Goal: Transaction & Acquisition: Purchase product/service

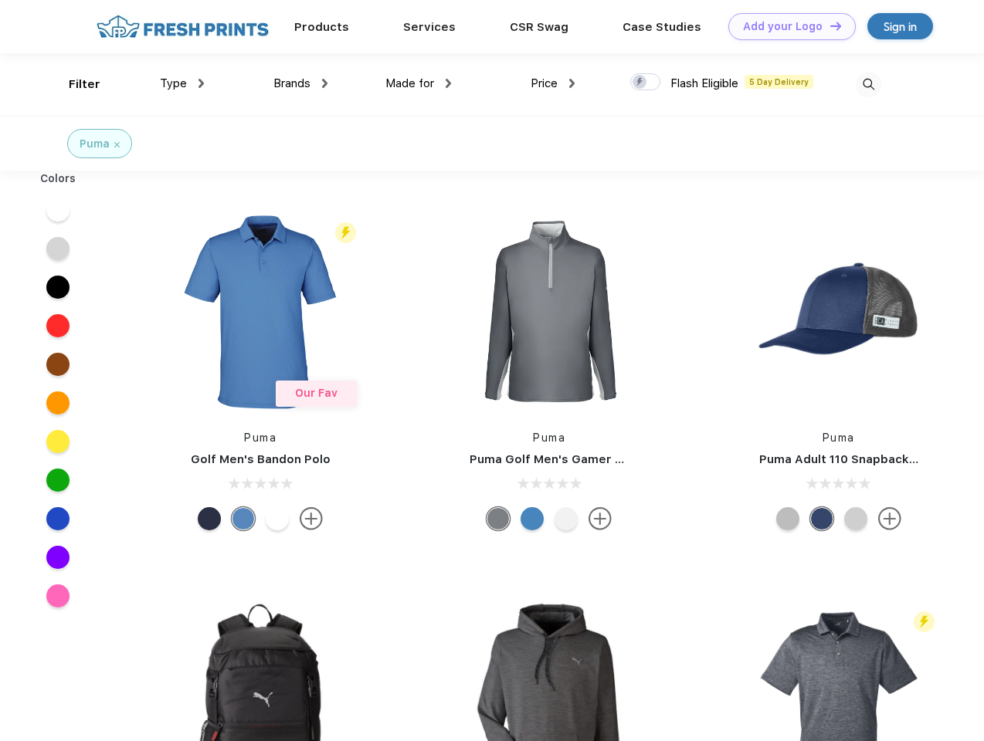
scroll to position [1, 0]
click at [786, 26] on link "Add your Logo Design Tool" at bounding box center [791, 26] width 127 height 27
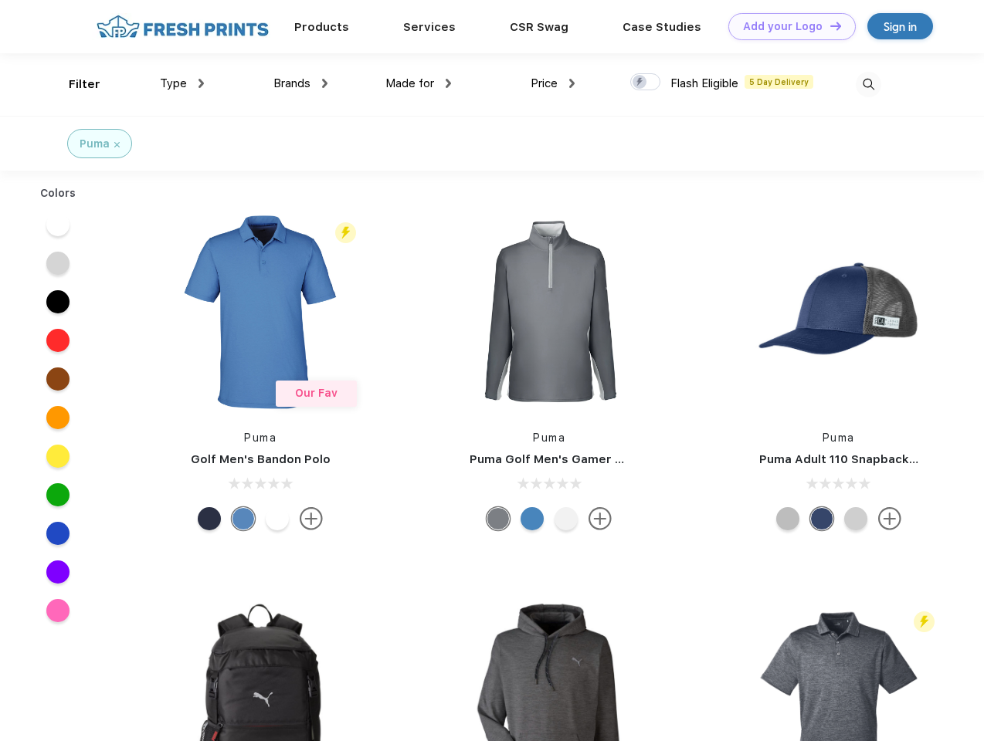
click at [0, 0] on div "Design Tool" at bounding box center [0, 0] width 0 height 0
click at [828, 25] on link "Add your Logo Design Tool" at bounding box center [791, 26] width 127 height 27
click at [74, 84] on div "Filter" at bounding box center [85, 85] width 32 height 18
click at [182, 83] on span "Type" at bounding box center [173, 83] width 27 height 14
click at [300, 83] on span "Brands" at bounding box center [291, 83] width 37 height 14
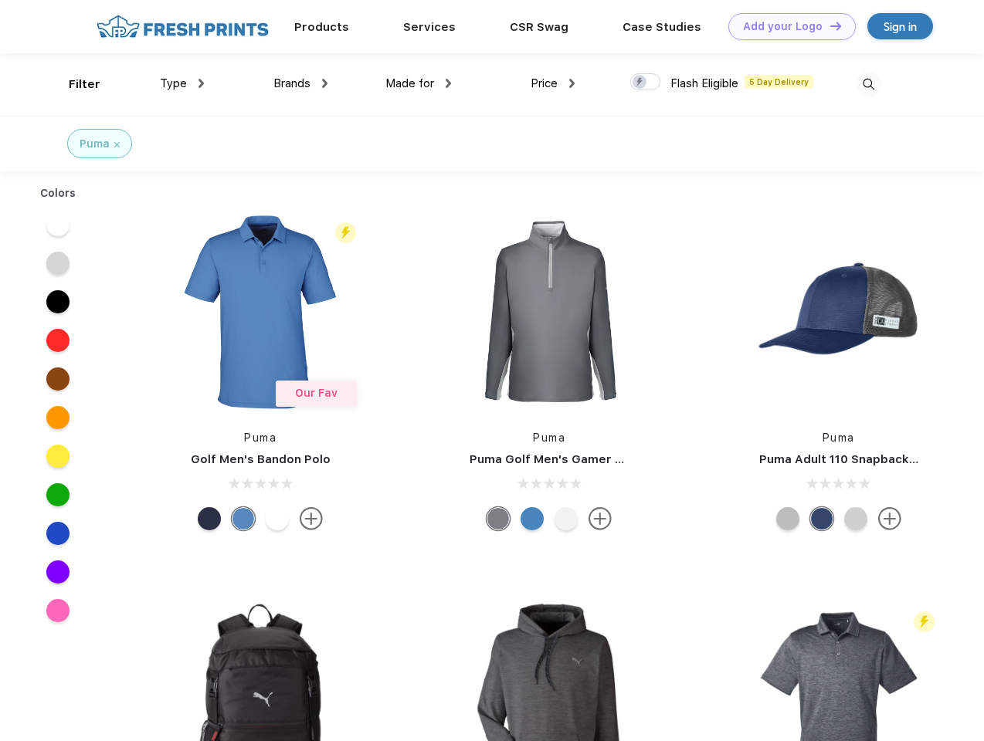
click at [418, 83] on span "Made for" at bounding box center [409, 83] width 49 height 14
click at [553, 83] on span "Price" at bounding box center [543, 83] width 27 height 14
click at [645, 83] on div at bounding box center [645, 81] width 30 height 17
click at [640, 83] on input "checkbox" at bounding box center [635, 78] width 10 height 10
click at [868, 84] on img at bounding box center [867, 84] width 25 height 25
